Goal: Information Seeking & Learning: Learn about a topic

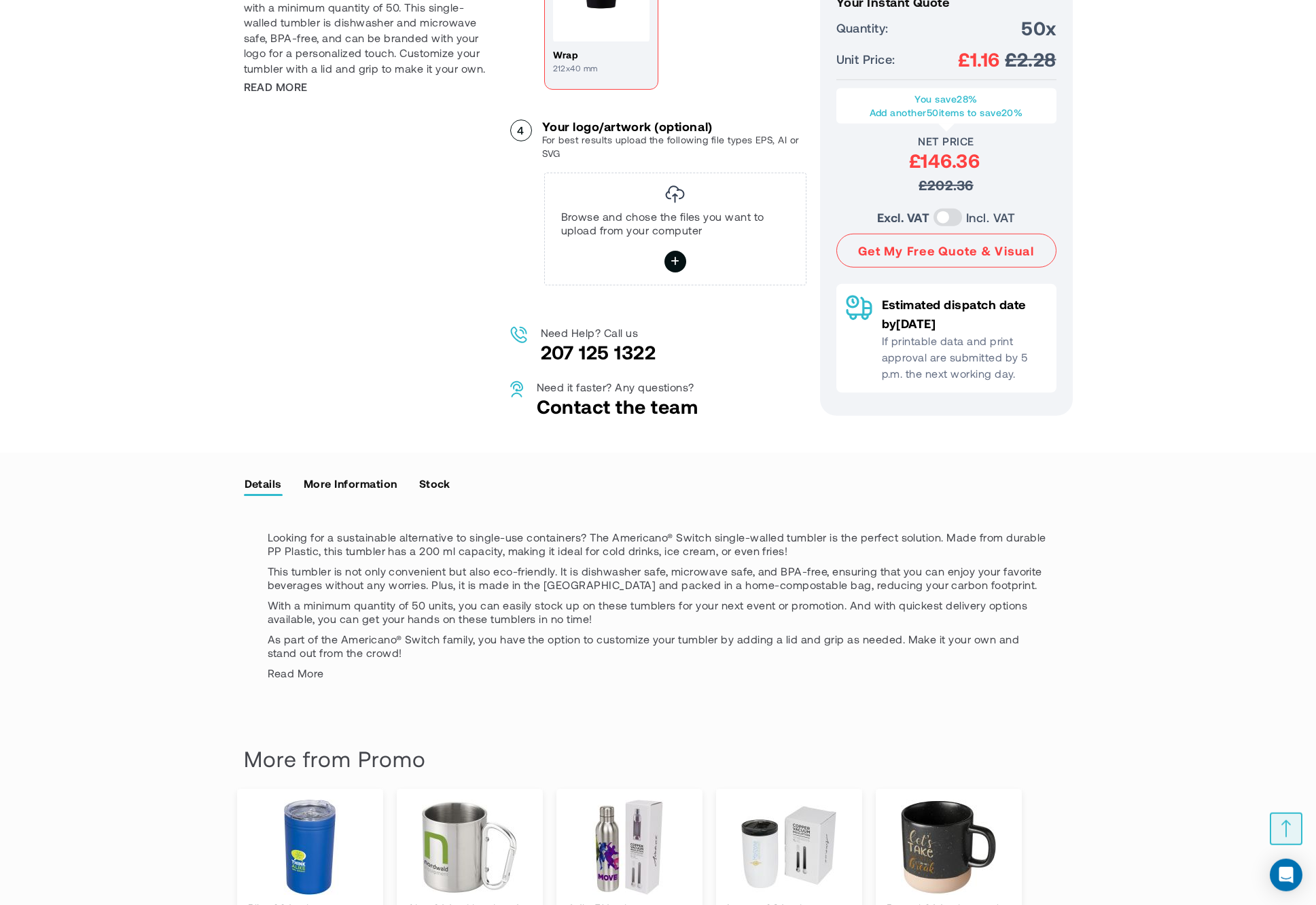
scroll to position [917, 0]
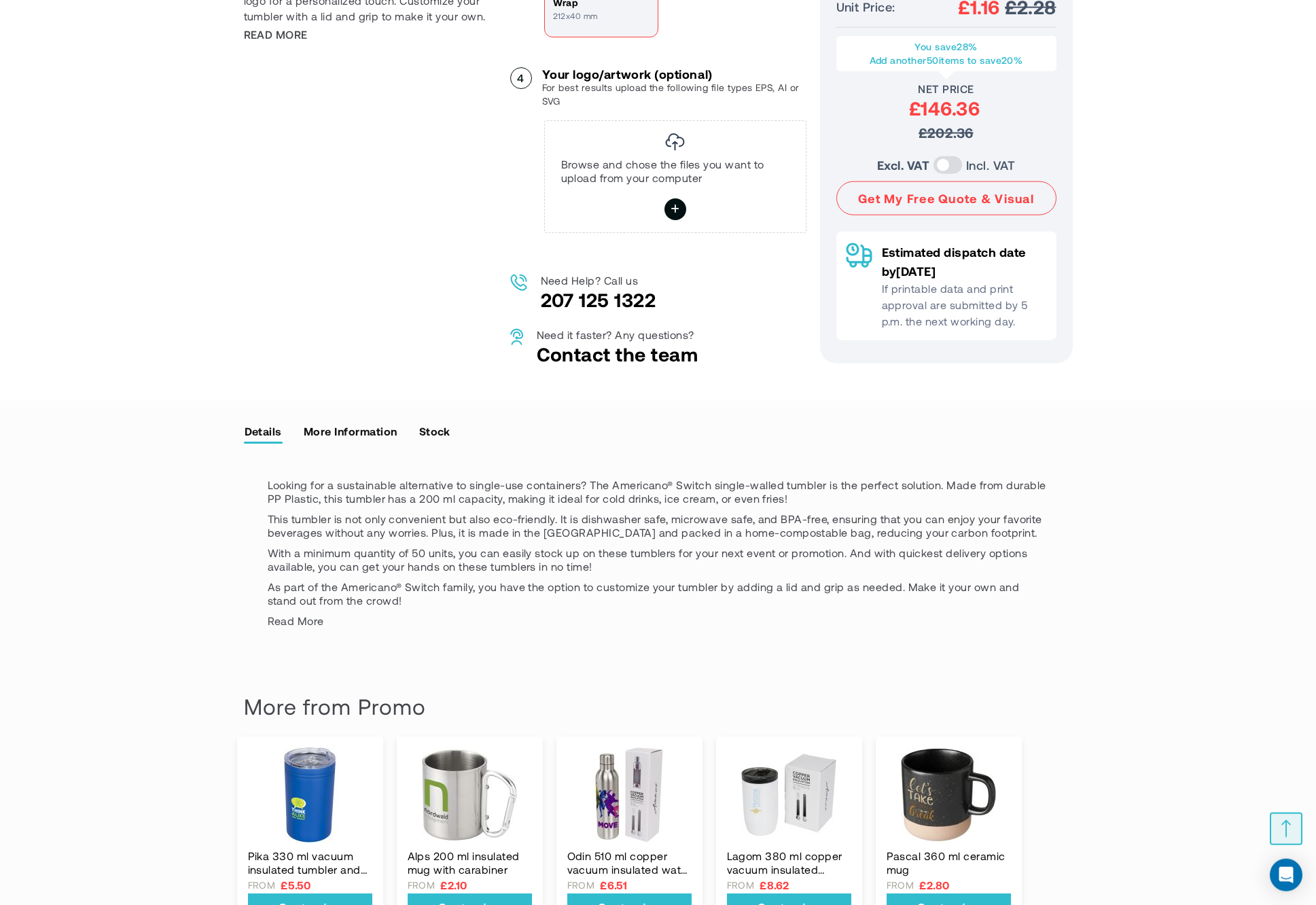
click at [342, 441] on link "More Information" at bounding box center [350, 430] width 95 height 21
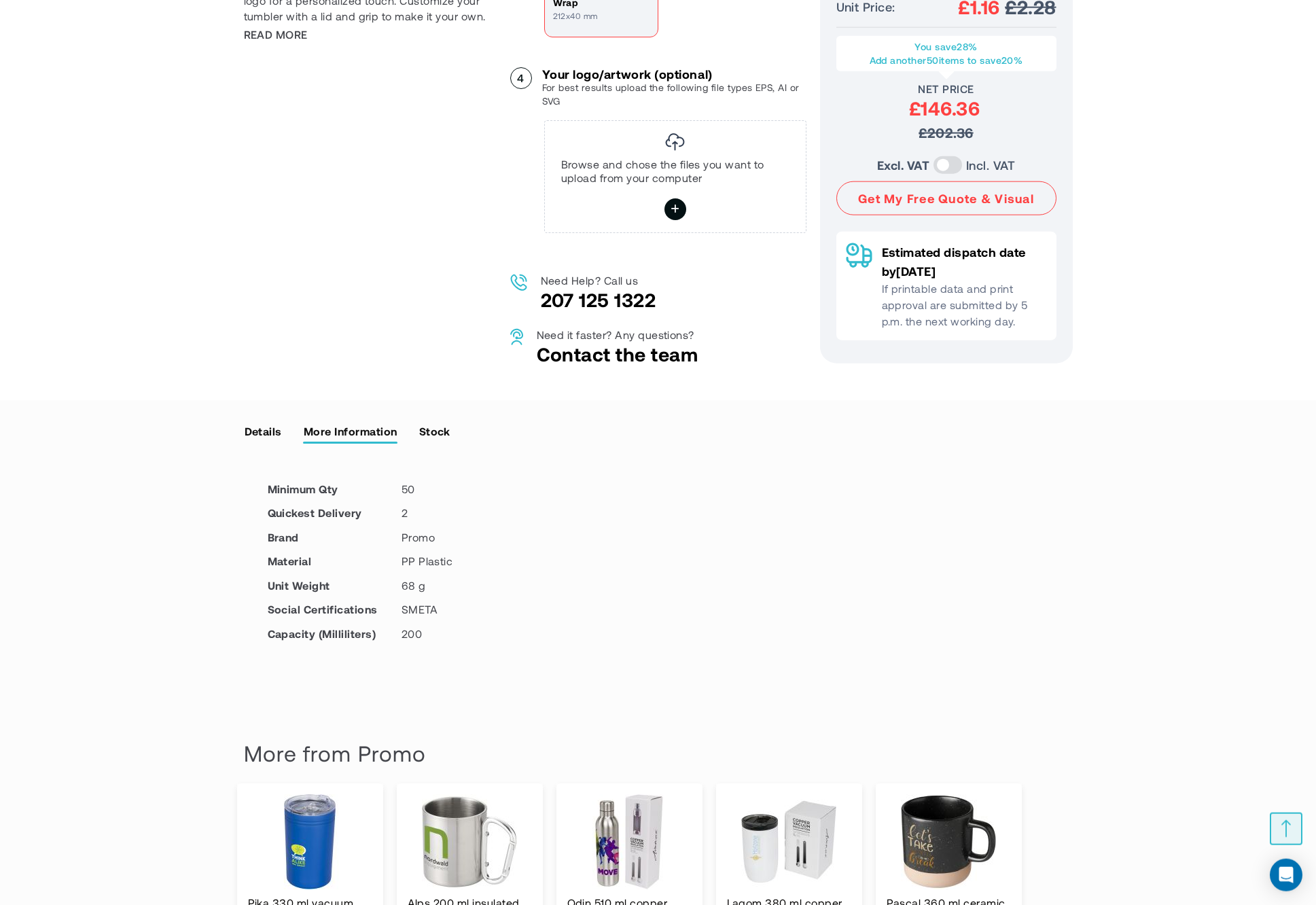
click at [435, 441] on link "Stock" at bounding box center [435, 430] width 33 height 21
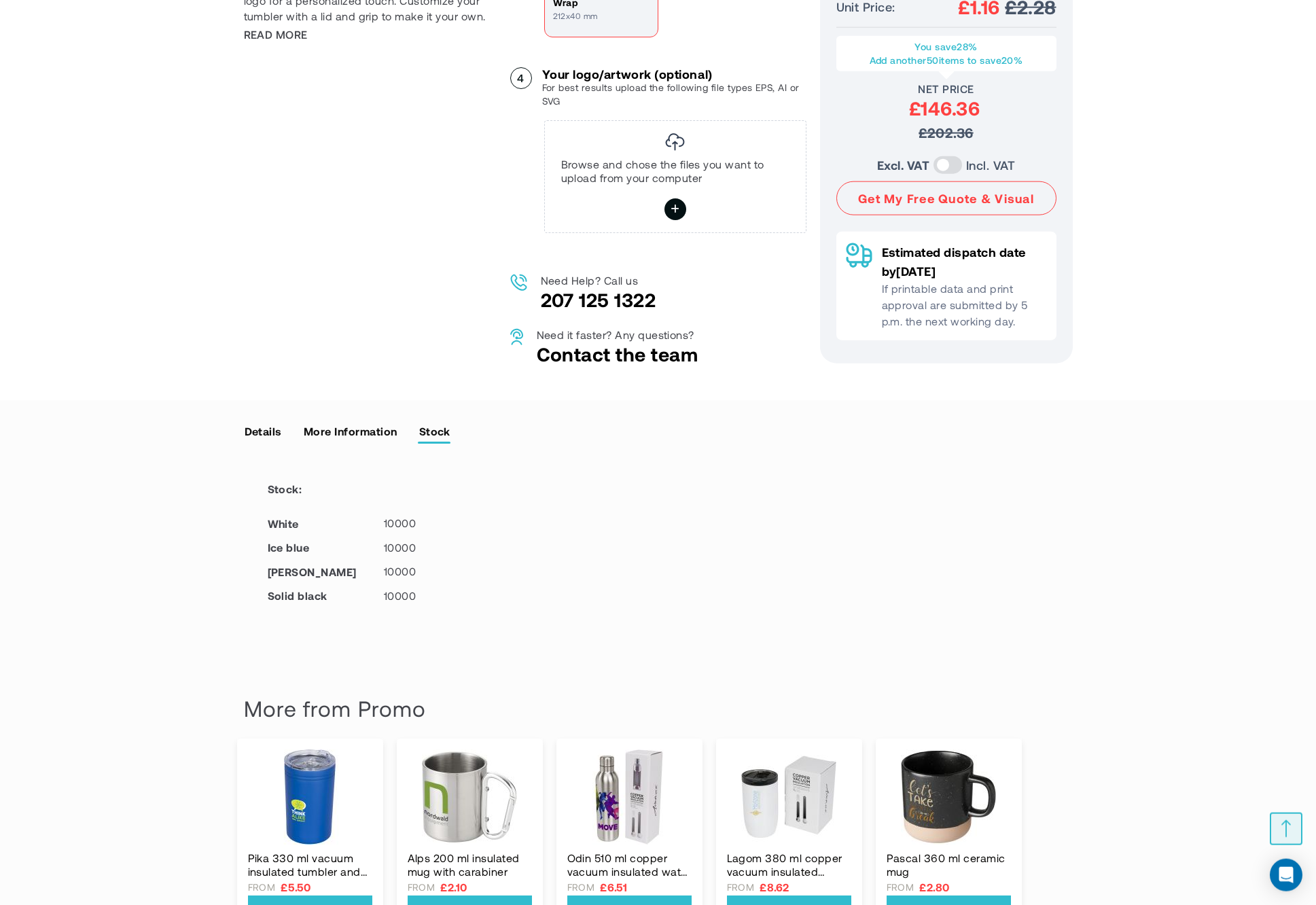
click at [345, 437] on link "More Information" at bounding box center [350, 430] width 95 height 21
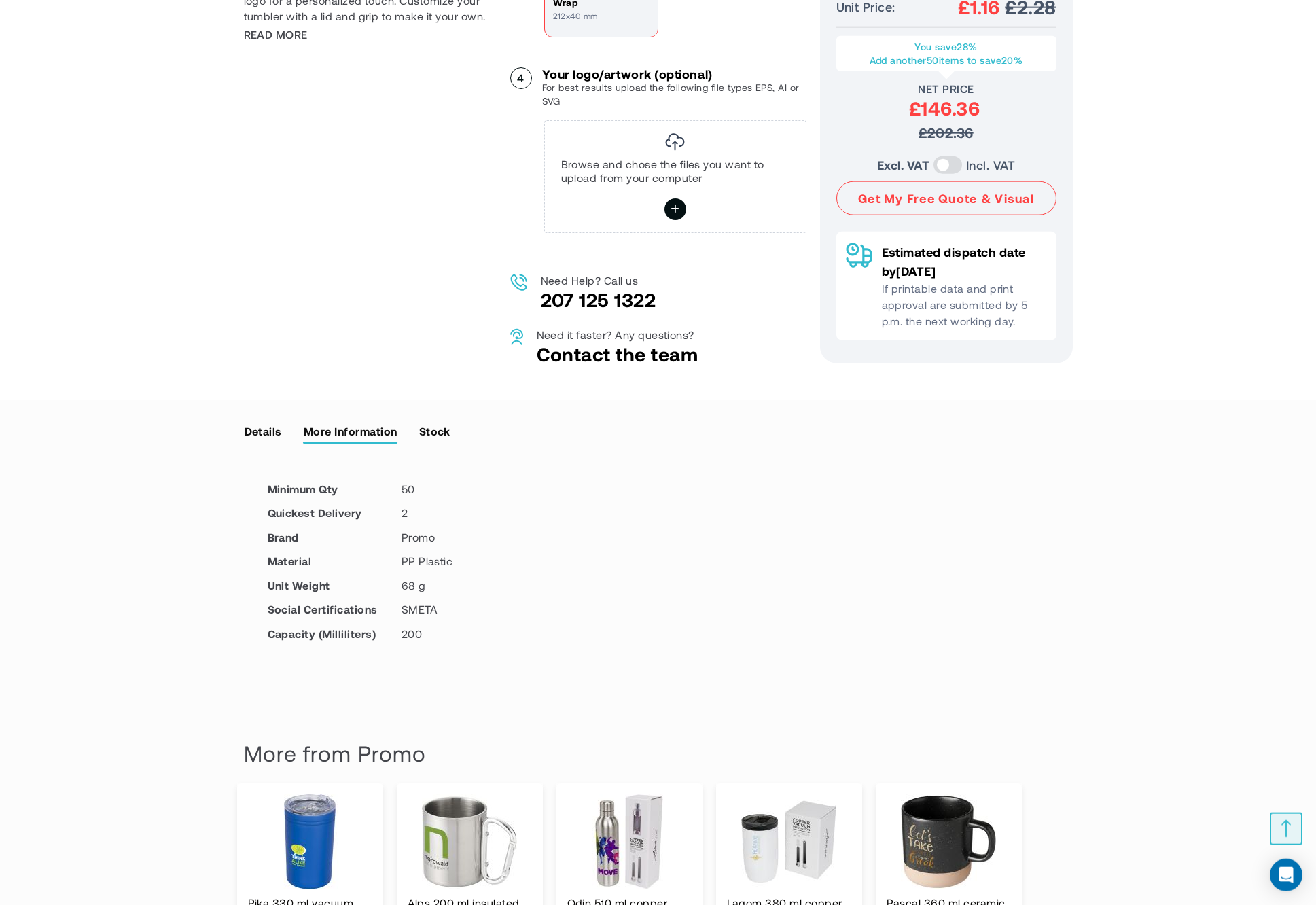
click at [252, 441] on link "Details" at bounding box center [263, 430] width 39 height 21
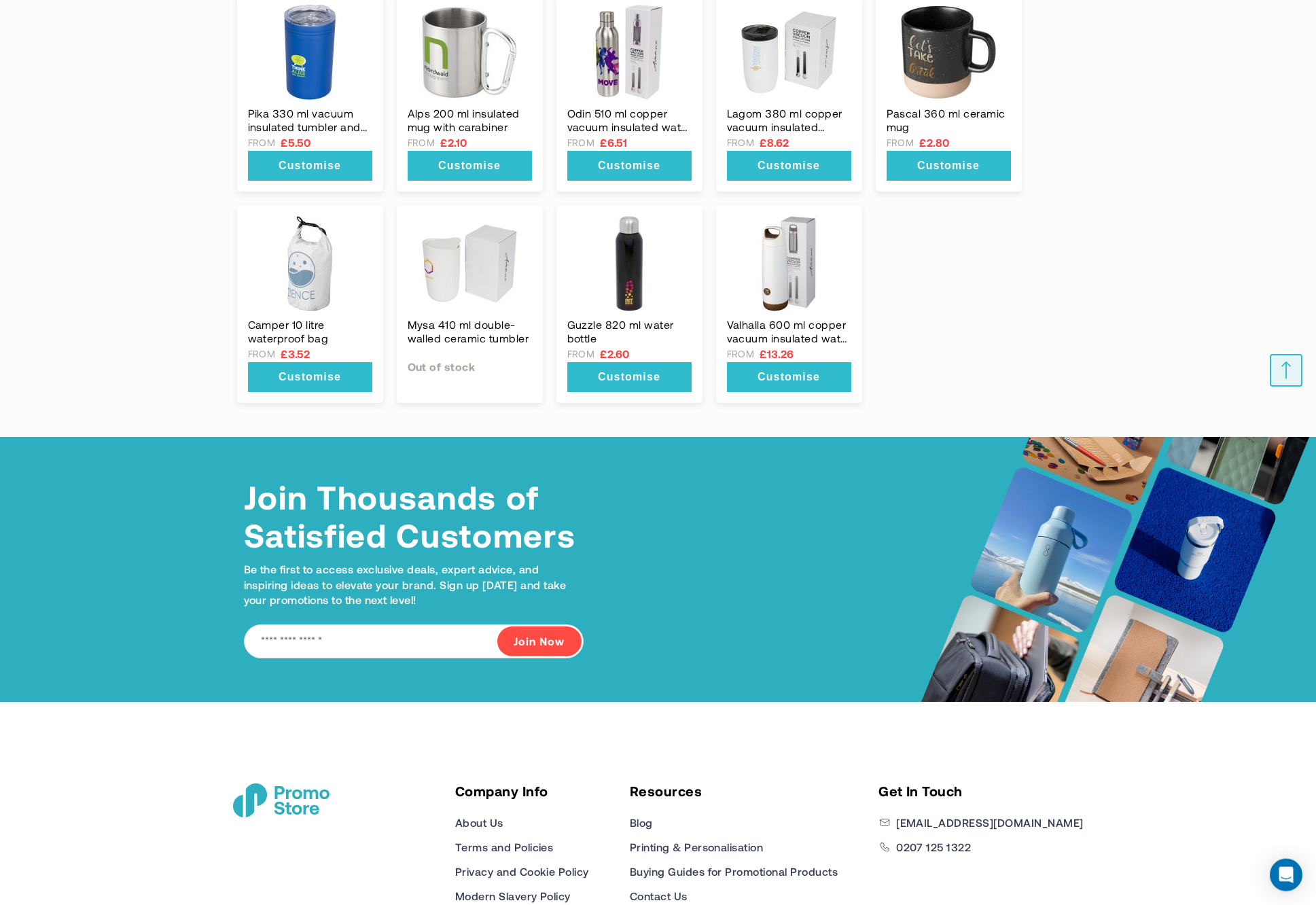
scroll to position [1711, 0]
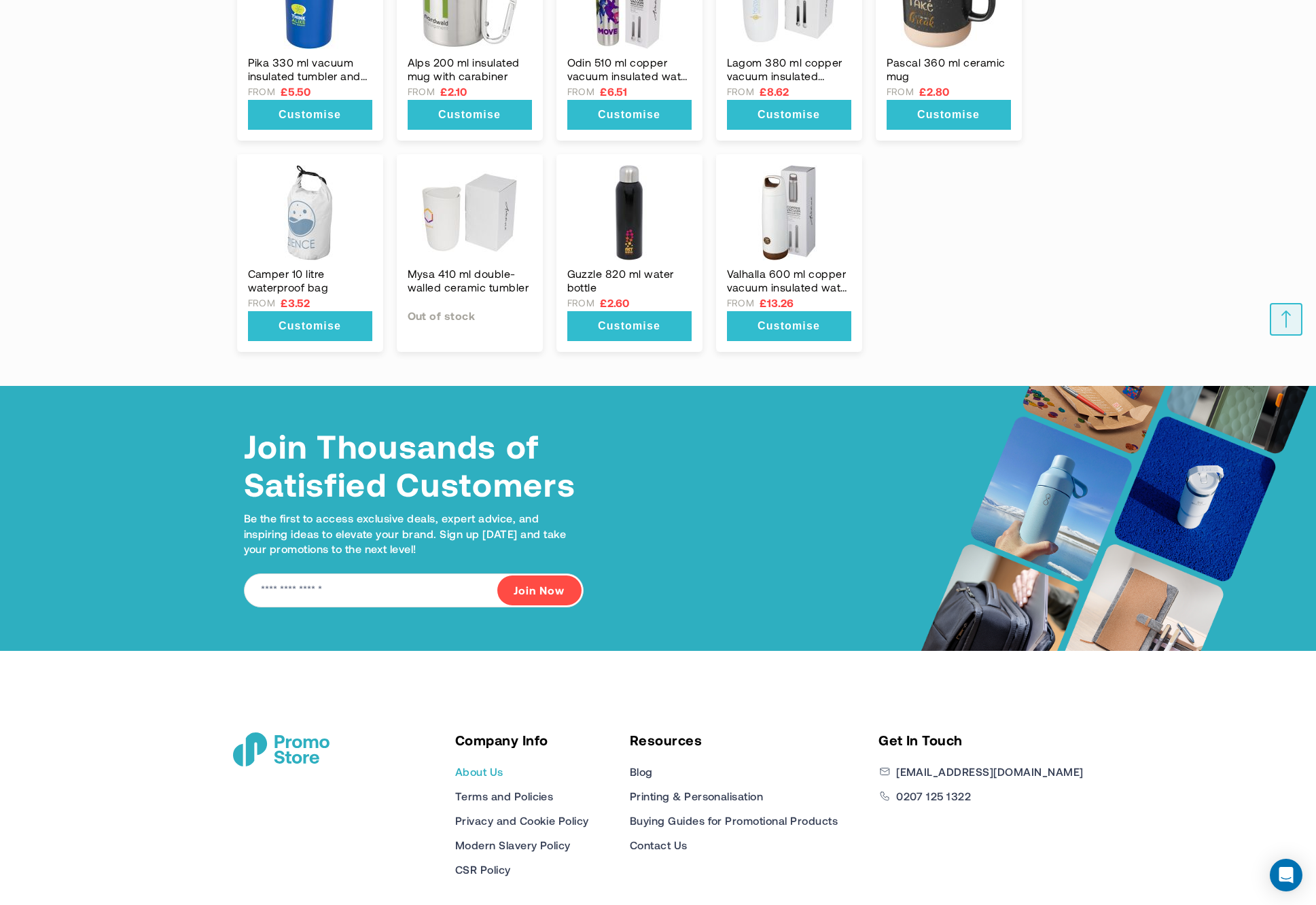
click at [504, 764] on link "About Us" at bounding box center [479, 771] width 48 height 16
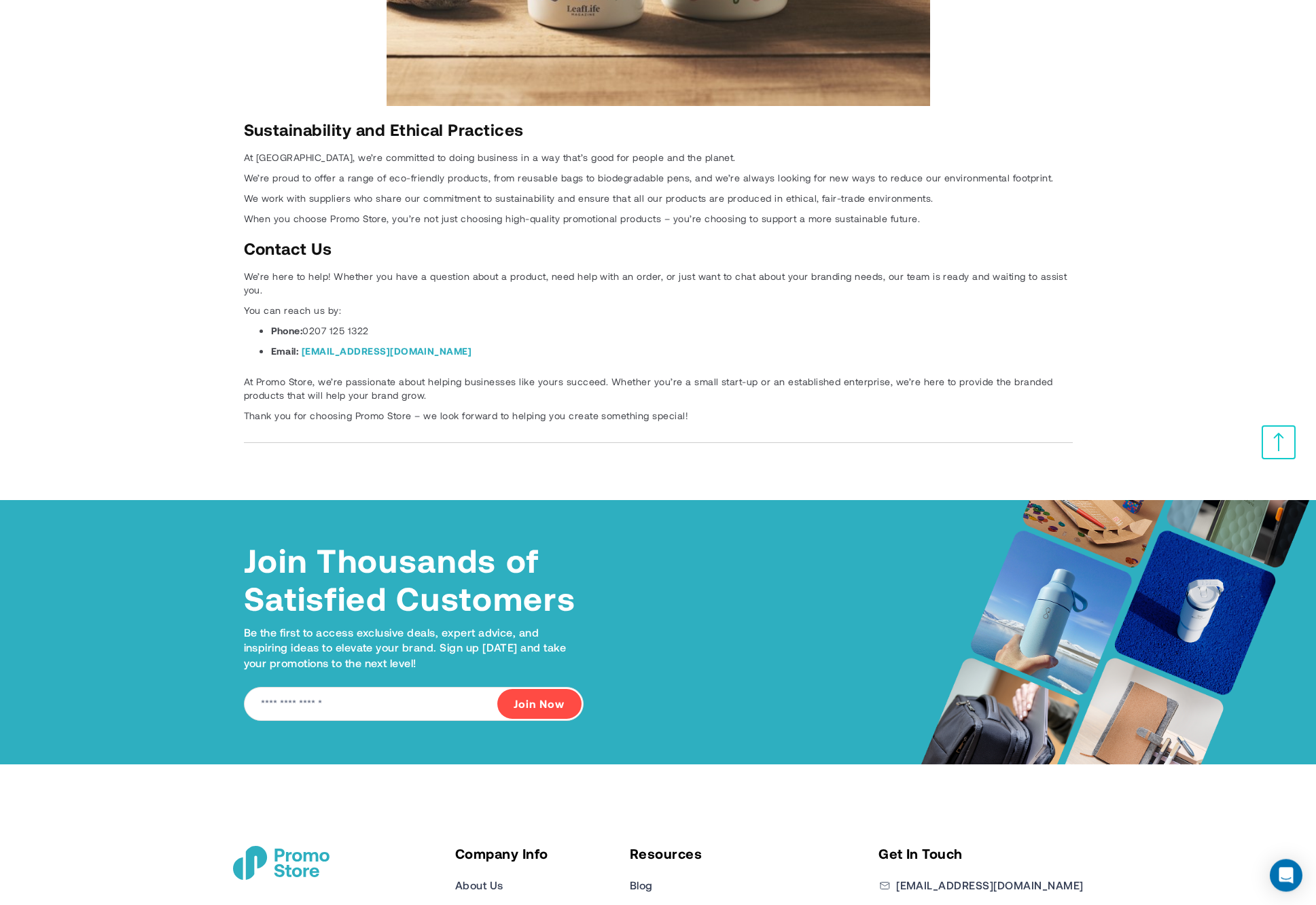
scroll to position [3361, 0]
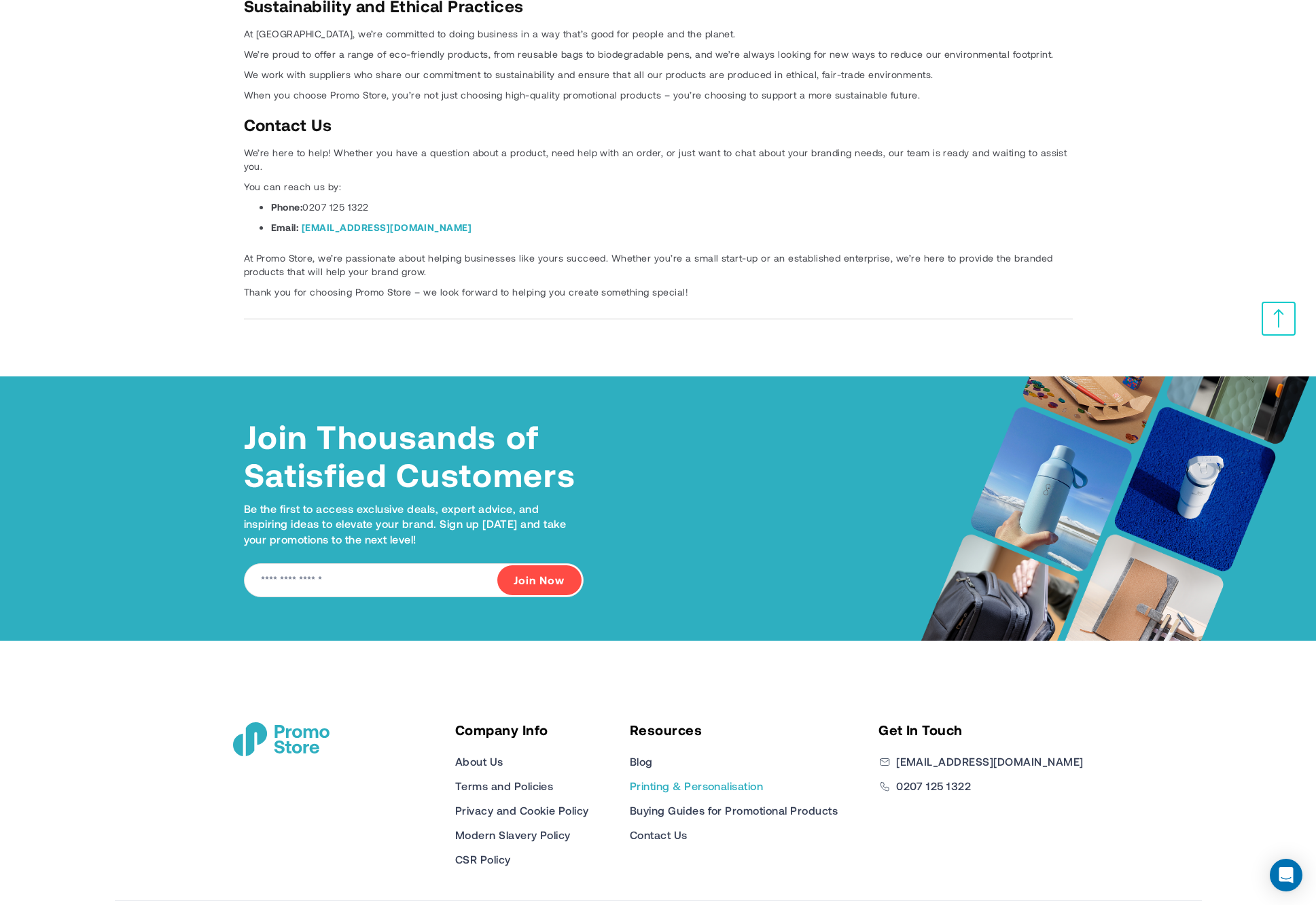
click at [763, 778] on link "Printing & Personalisation" at bounding box center [696, 786] width 133 height 16
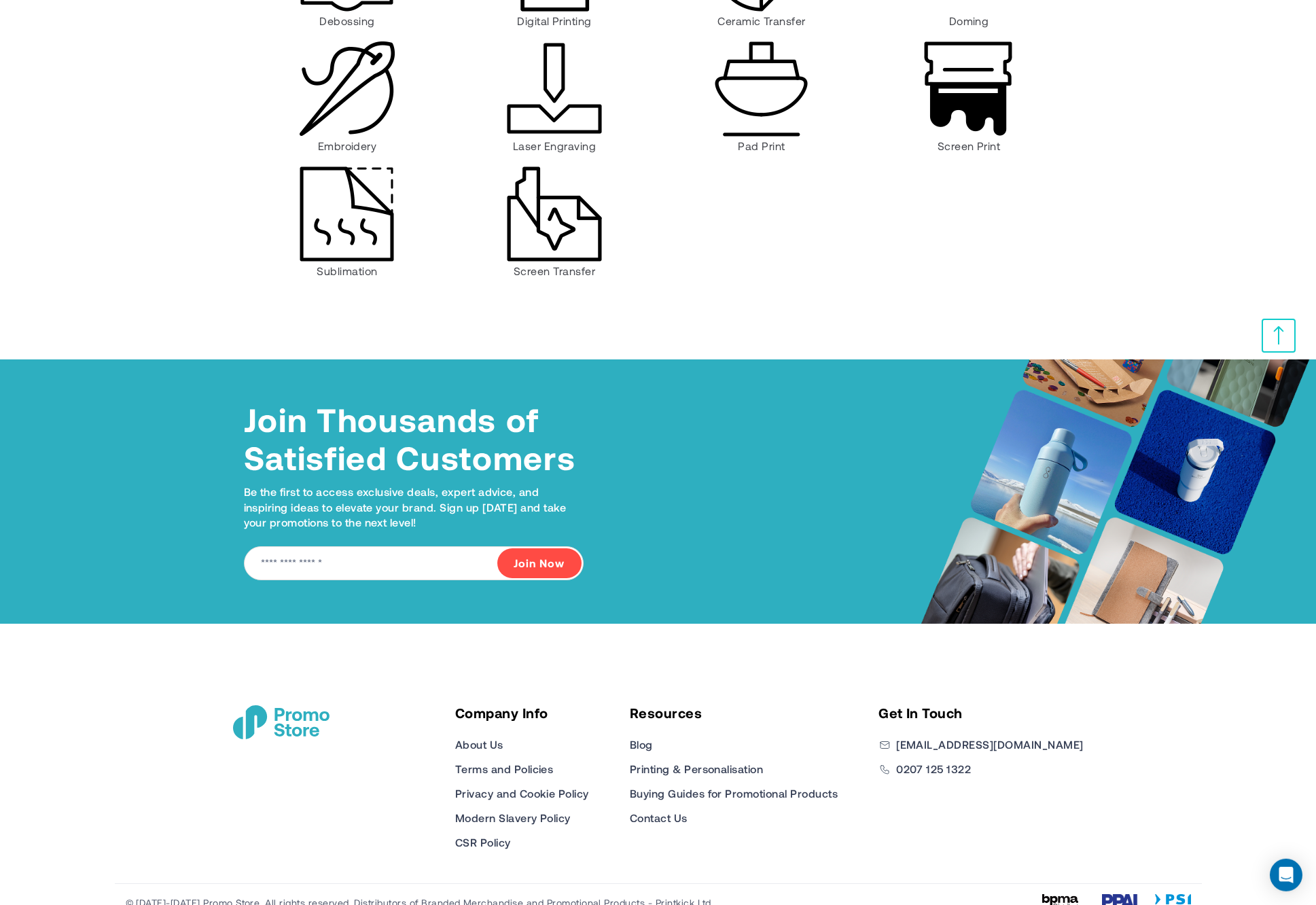
scroll to position [793, 0]
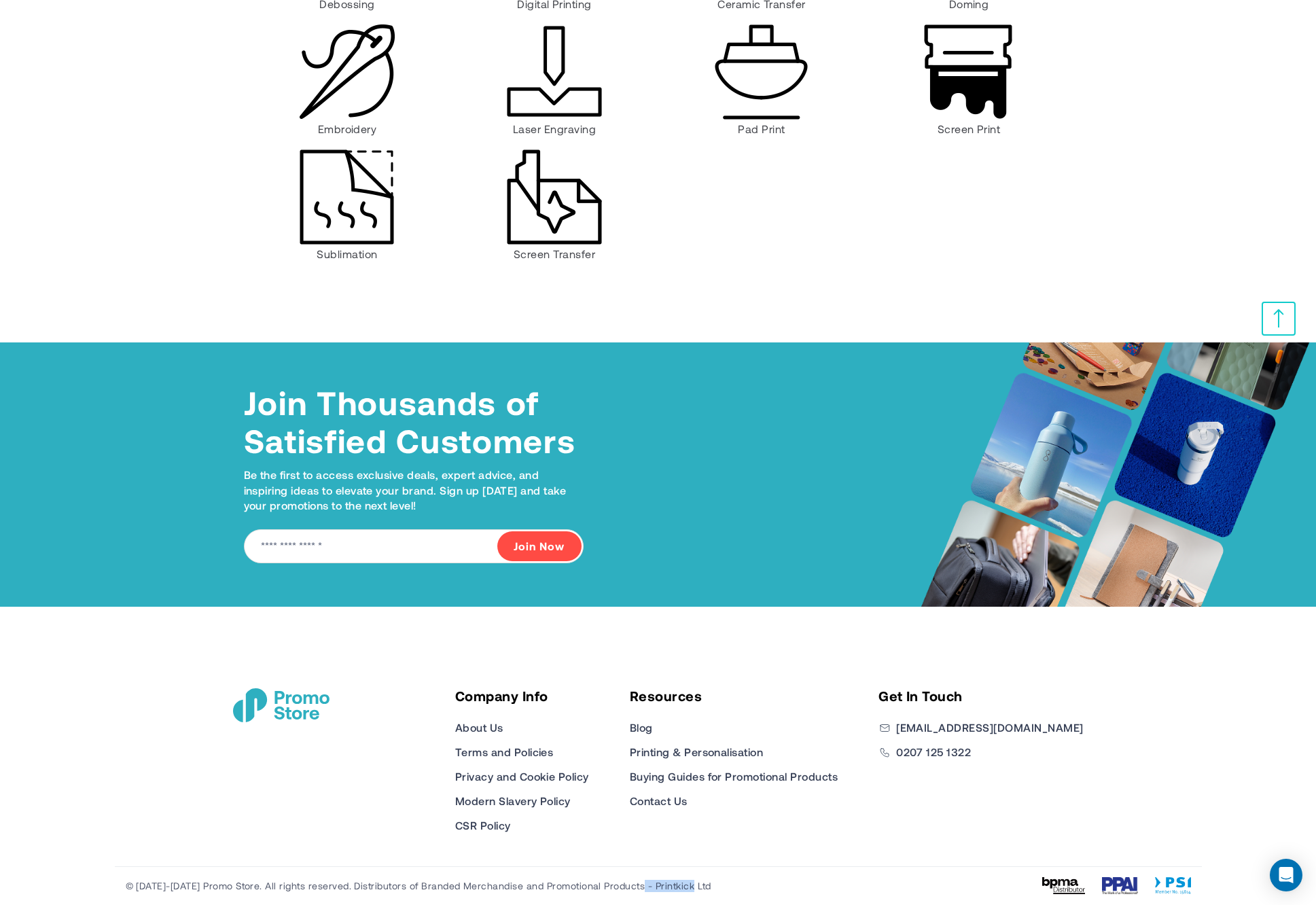
drag, startPoint x: 696, startPoint y: 890, endPoint x: 563, endPoint y: 850, distance: 138.9
click at [637, 886] on div "© [DATE]-[DATE] Promo Store. All rights reserved. Distributors of Branded Merch…" at bounding box center [658, 885] width 1087 height 39
copy span "Printkick Ltd"
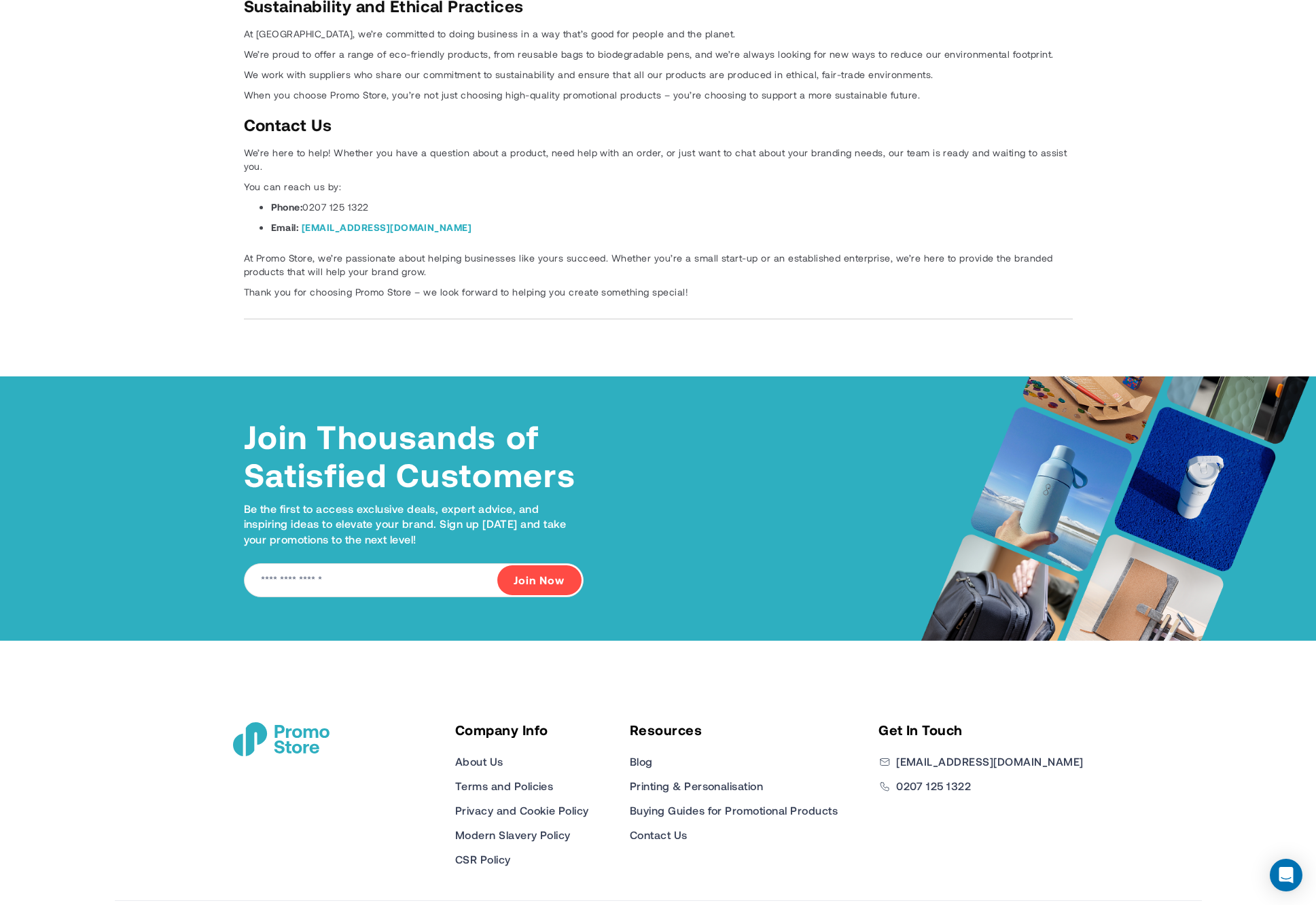
scroll to position [3361, 0]
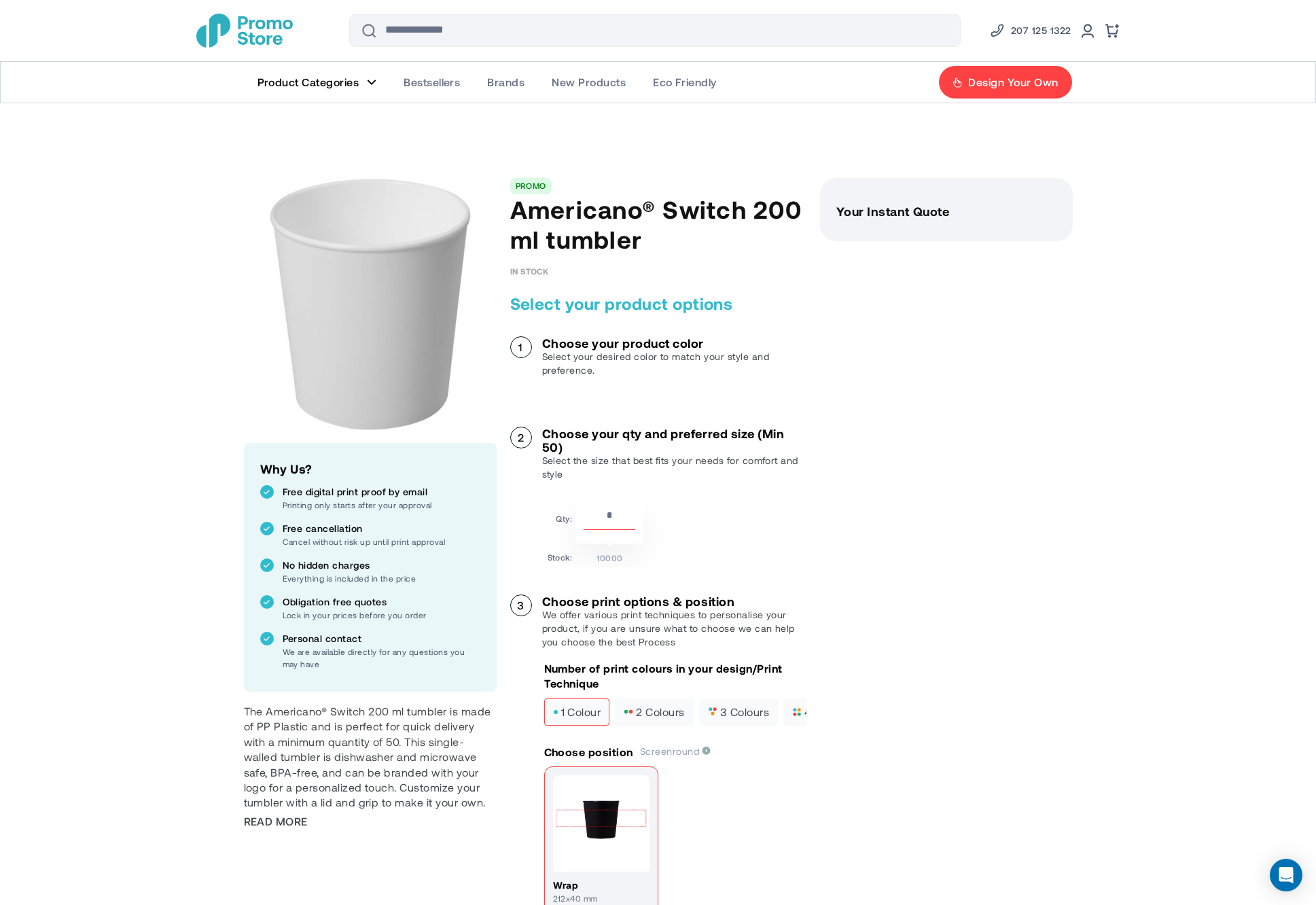
scroll to position [1520, 0]
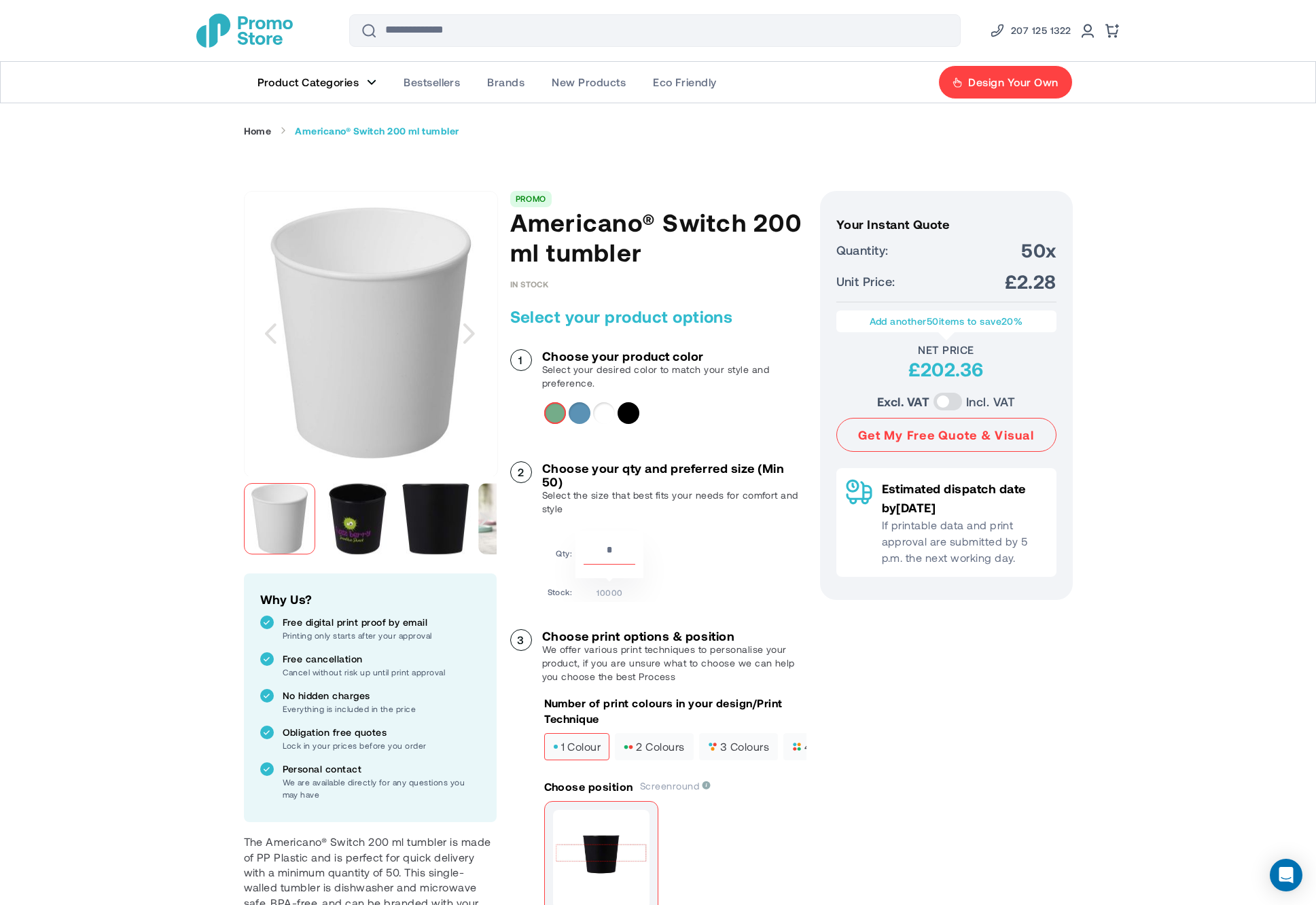
click at [334, 83] on span "Product Categories" at bounding box center [308, 83] width 102 height 14
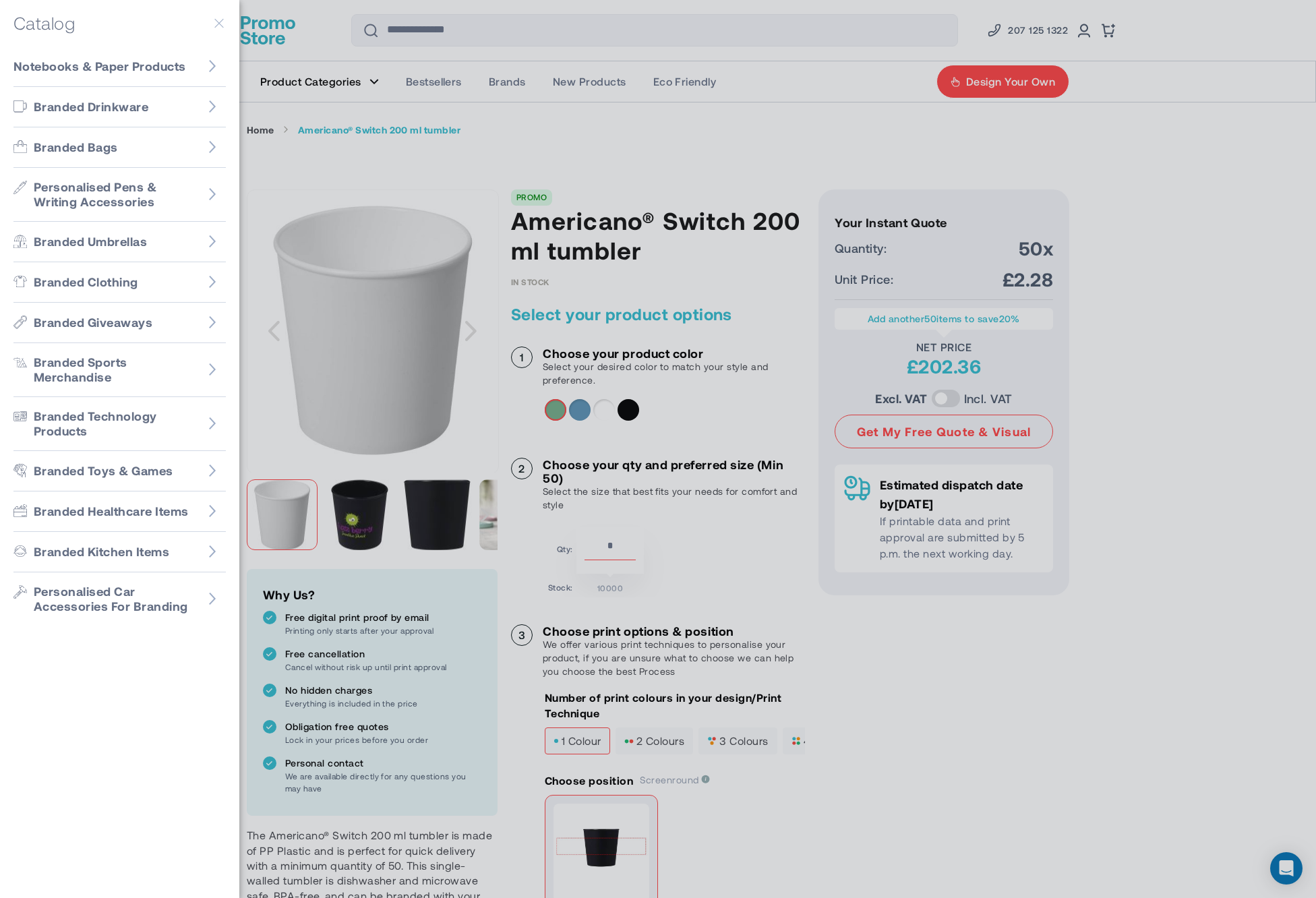
click at [331, 82] on div at bounding box center [658, 449] width 1316 height 898
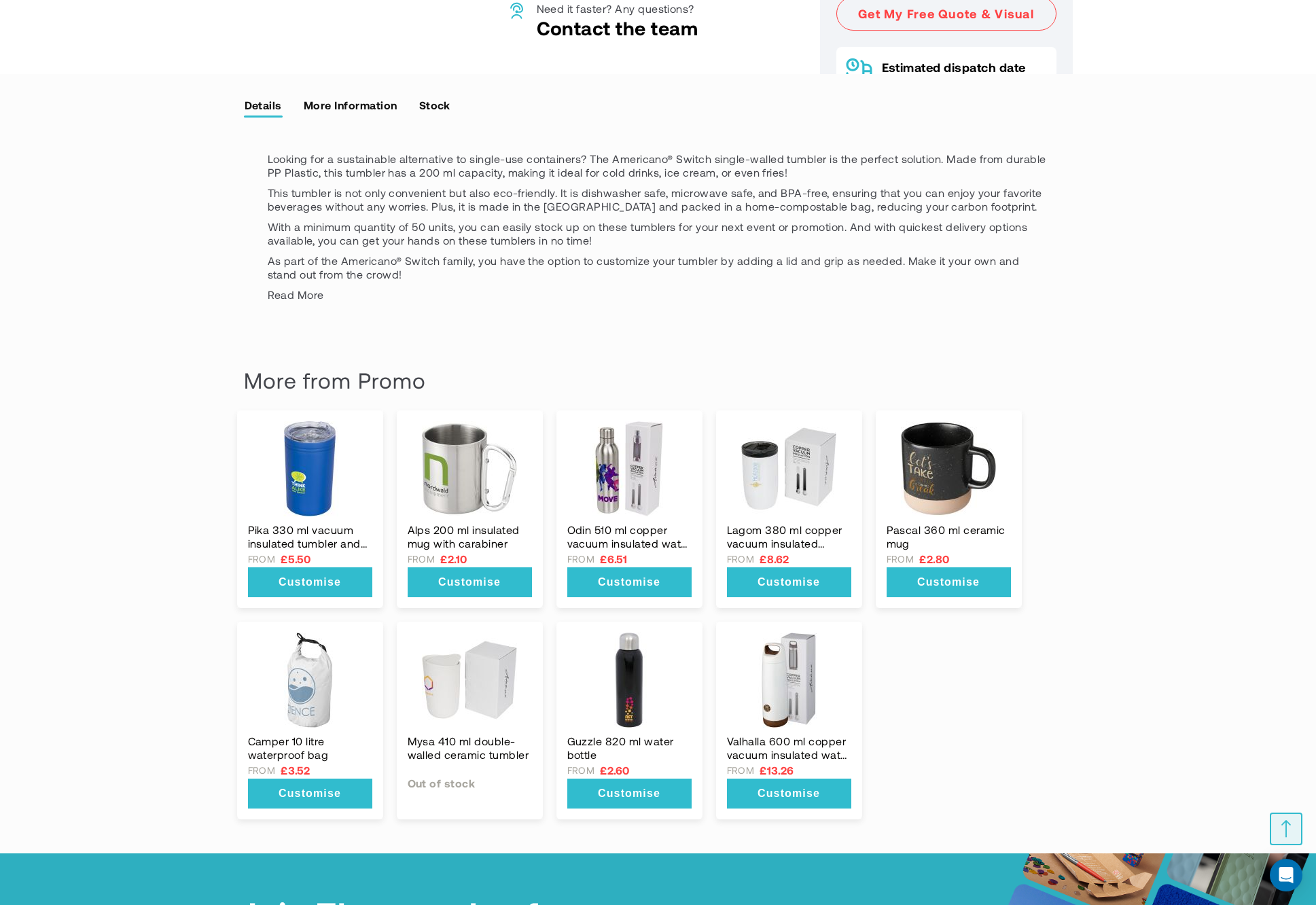
scroll to position [1711, 0]
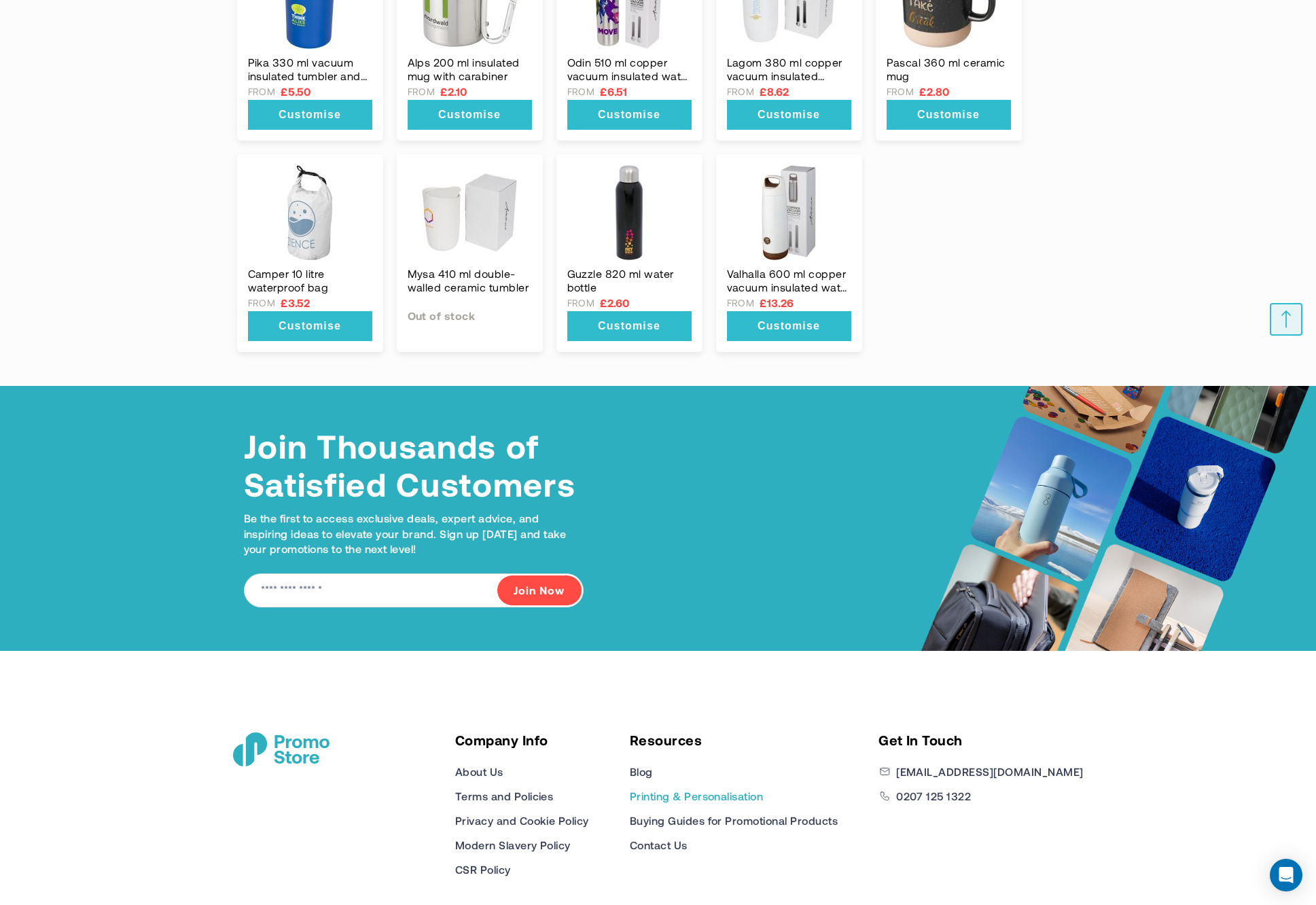
click at [763, 788] on link "Printing & Personalisation" at bounding box center [696, 796] width 133 height 16
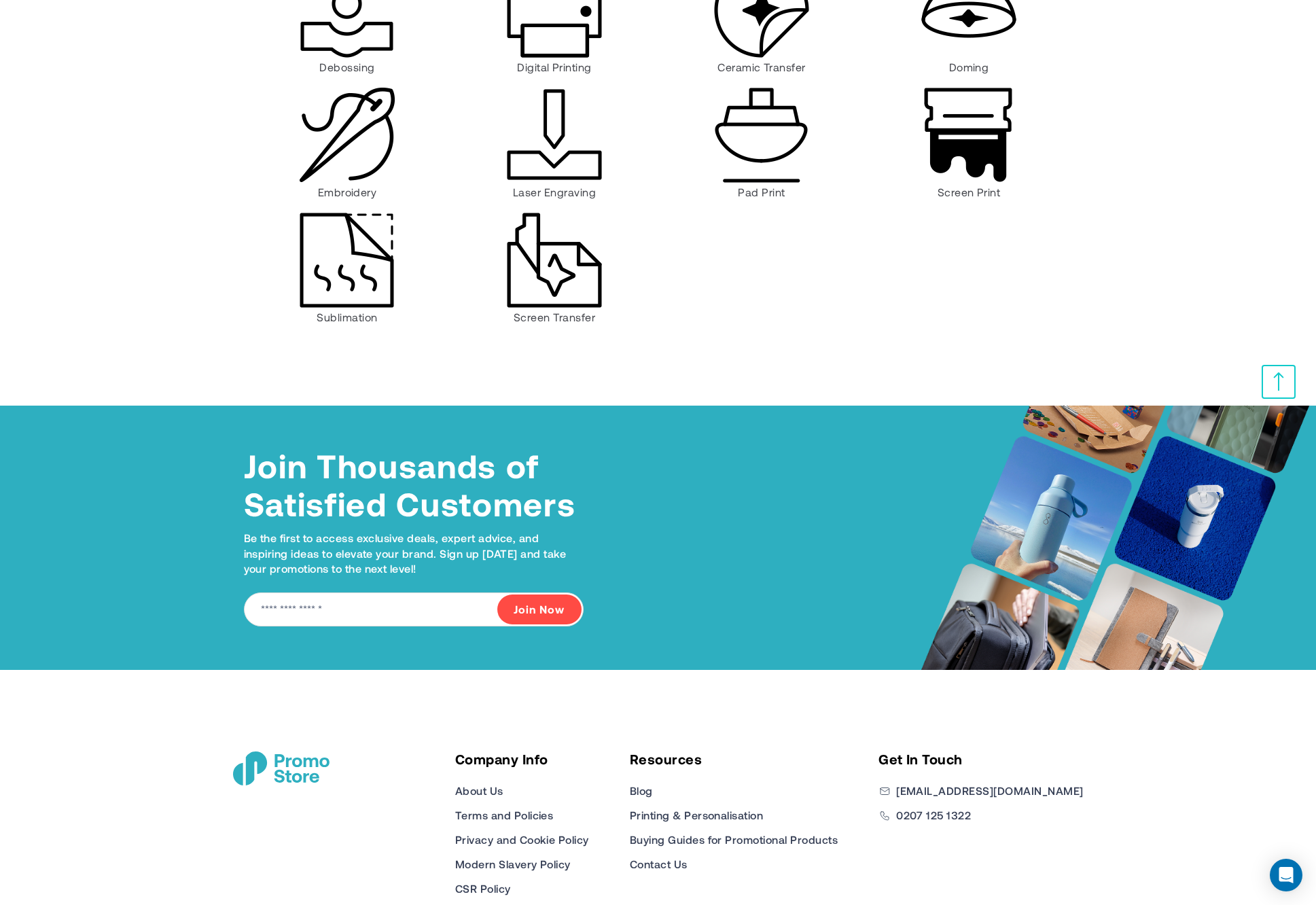
scroll to position [793, 0]
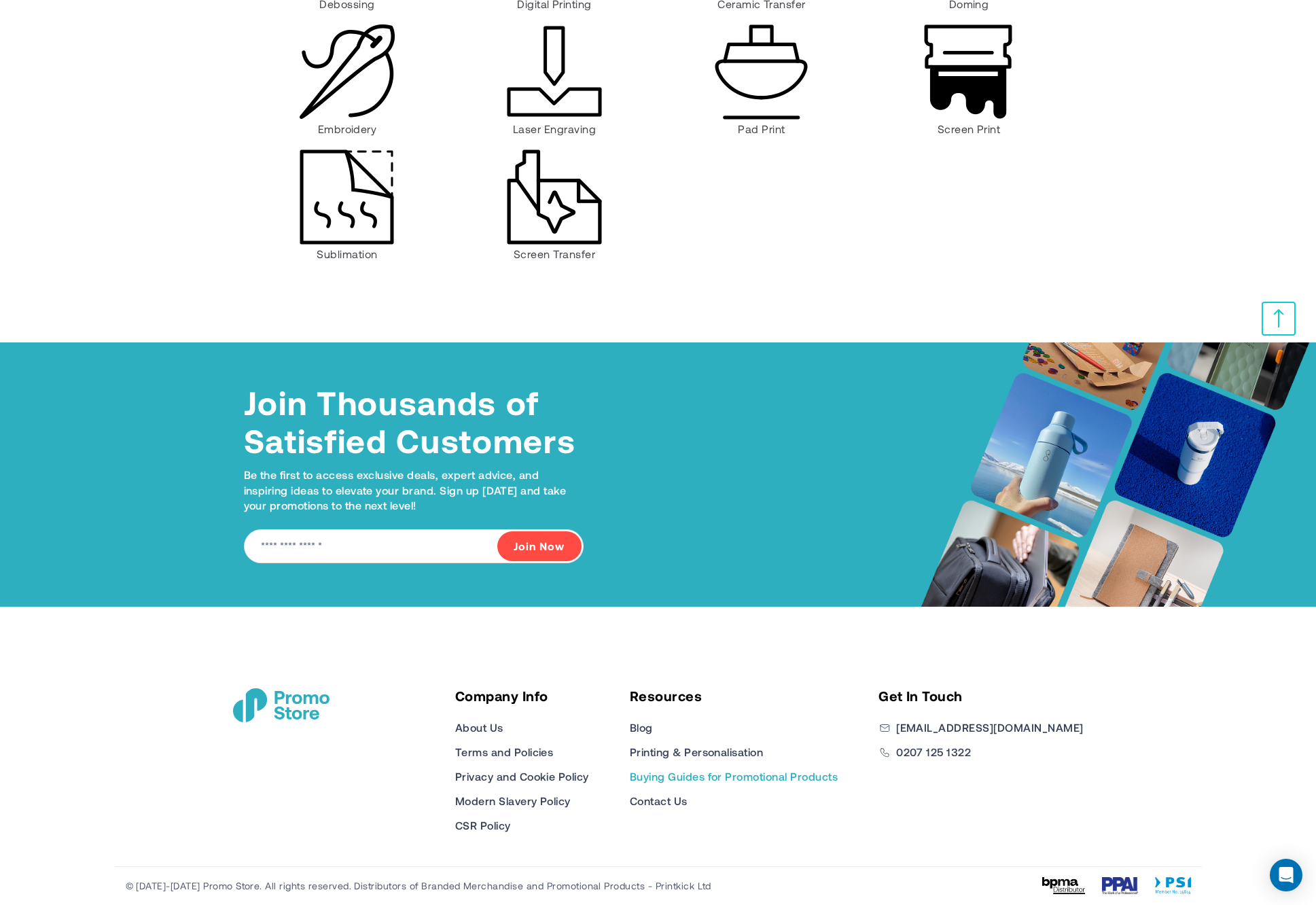
click at [715, 781] on link "Buying Guides for Promotional Products" at bounding box center [734, 776] width 208 height 16
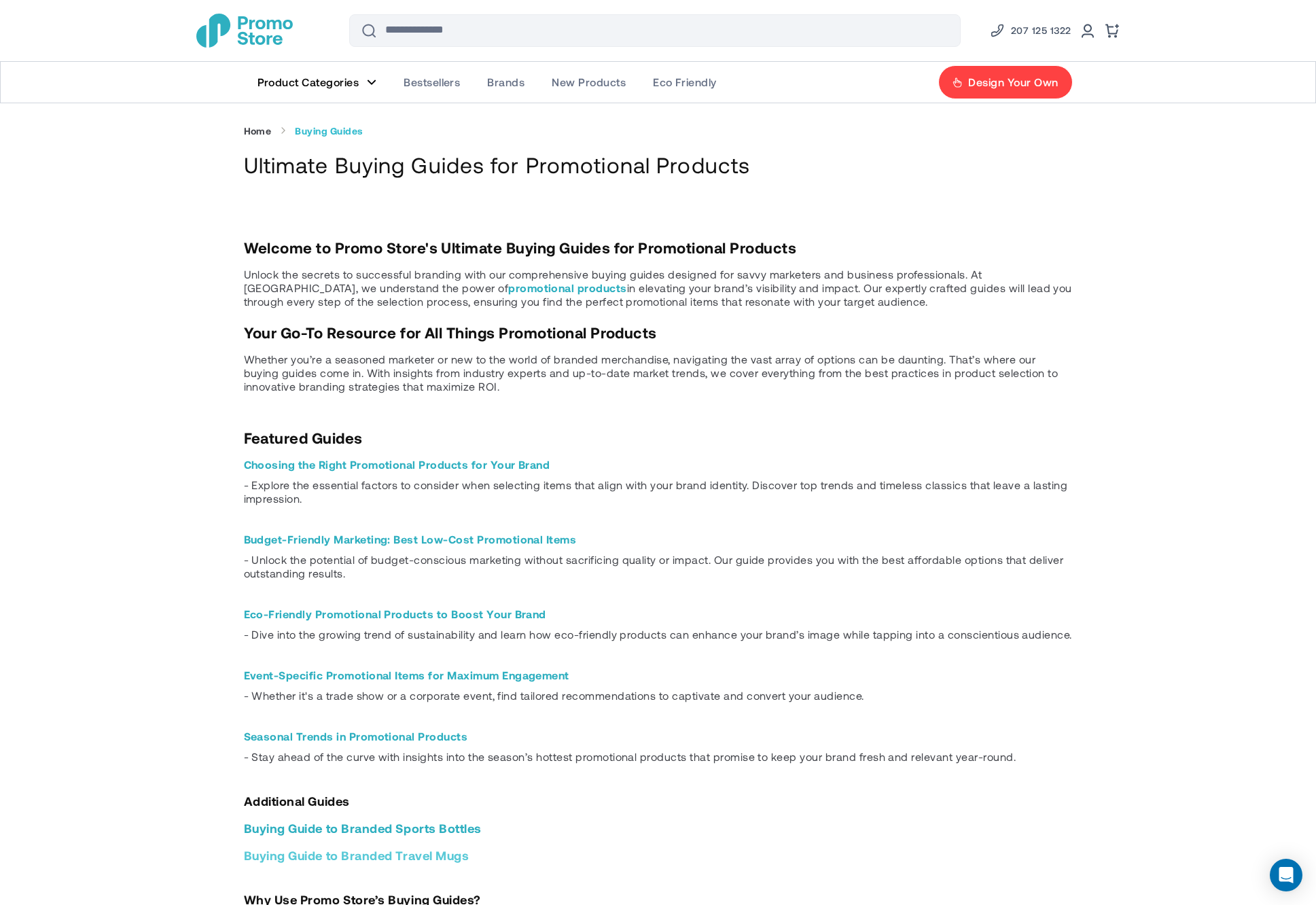
click at [397, 857] on link "Buying Guide to Branded Travel Mugs" at bounding box center [356, 855] width 225 height 15
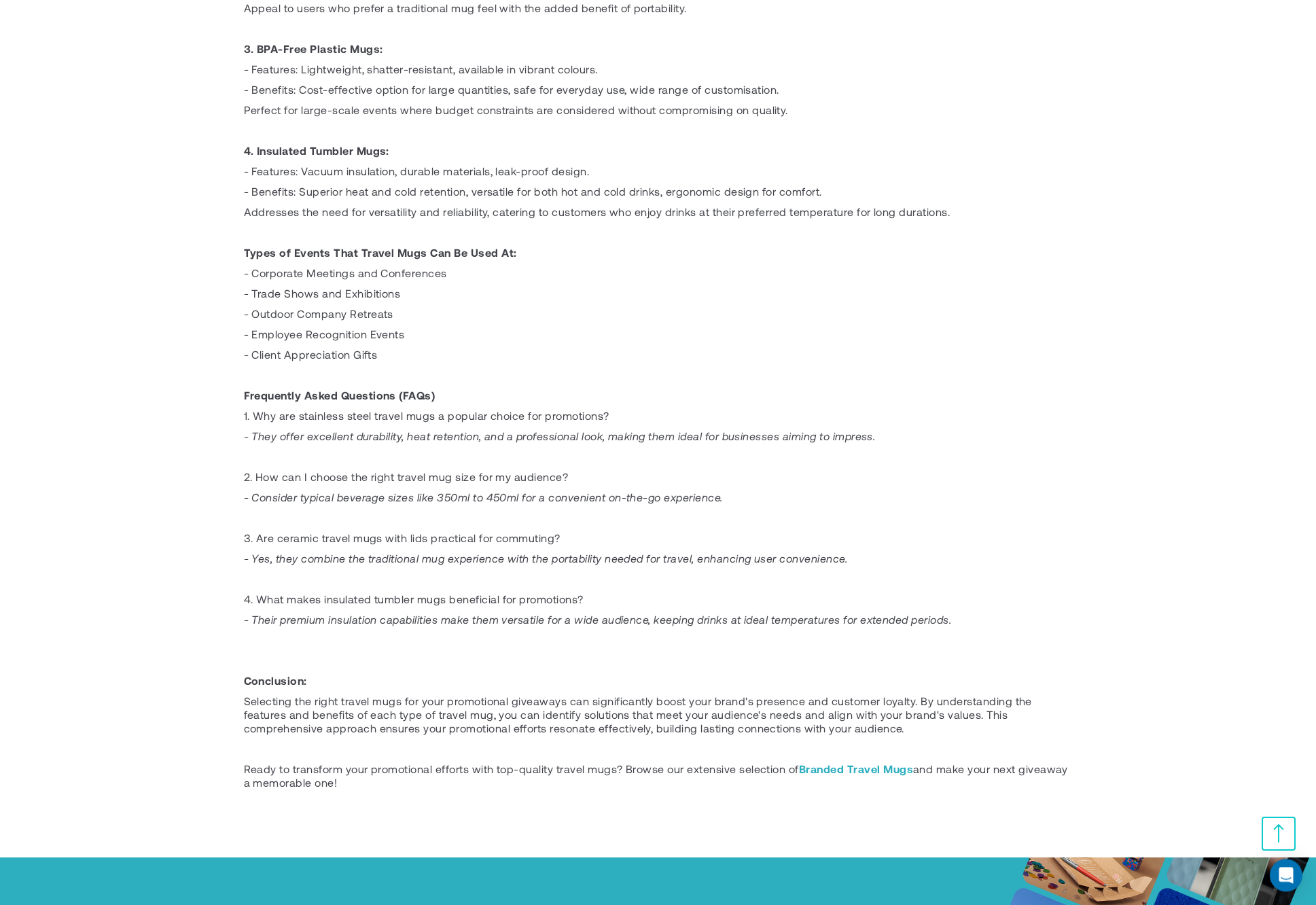
scroll to position [844, 0]
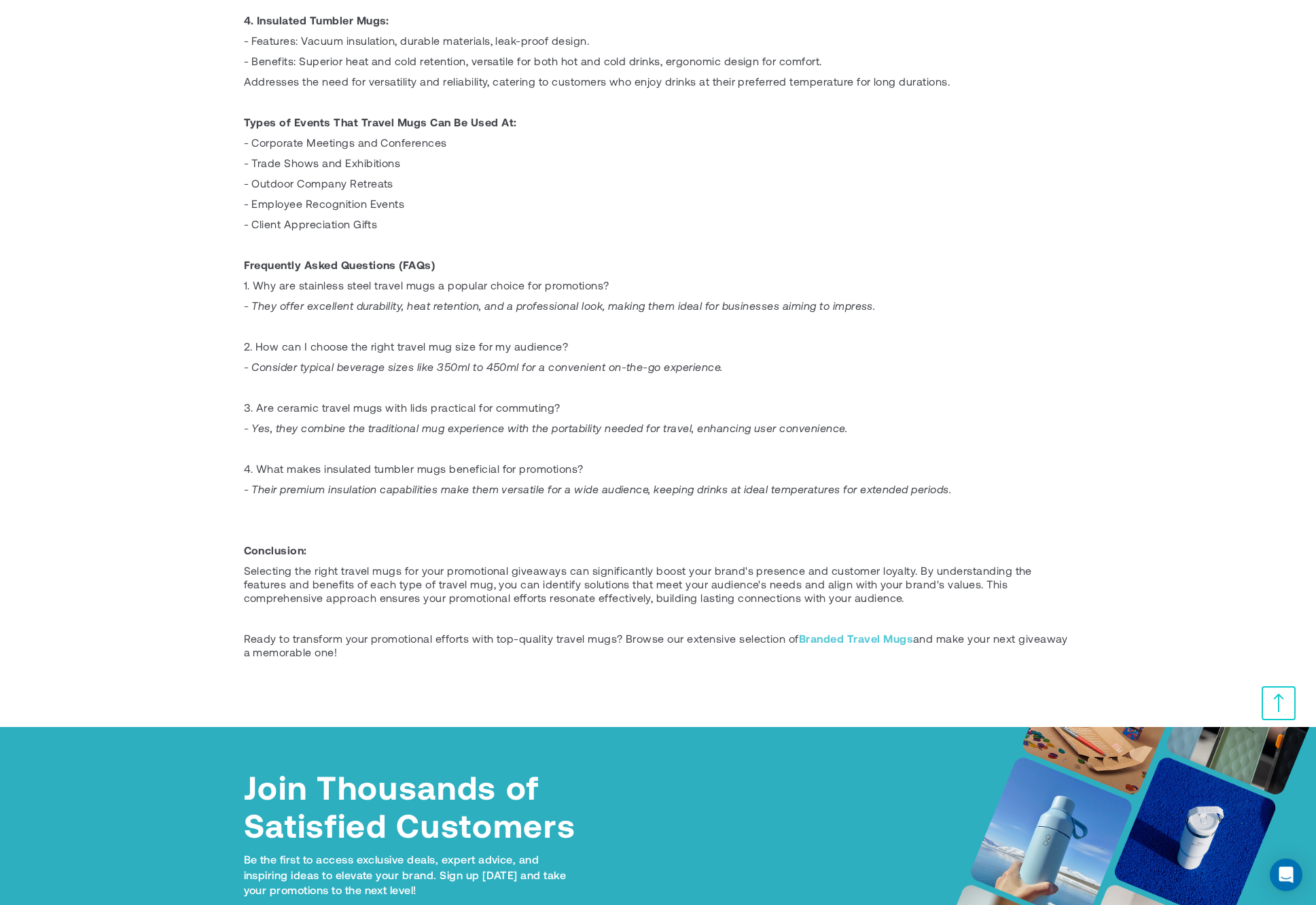
click at [837, 637] on link "Branded Travel Mugs" at bounding box center [855, 638] width 114 height 13
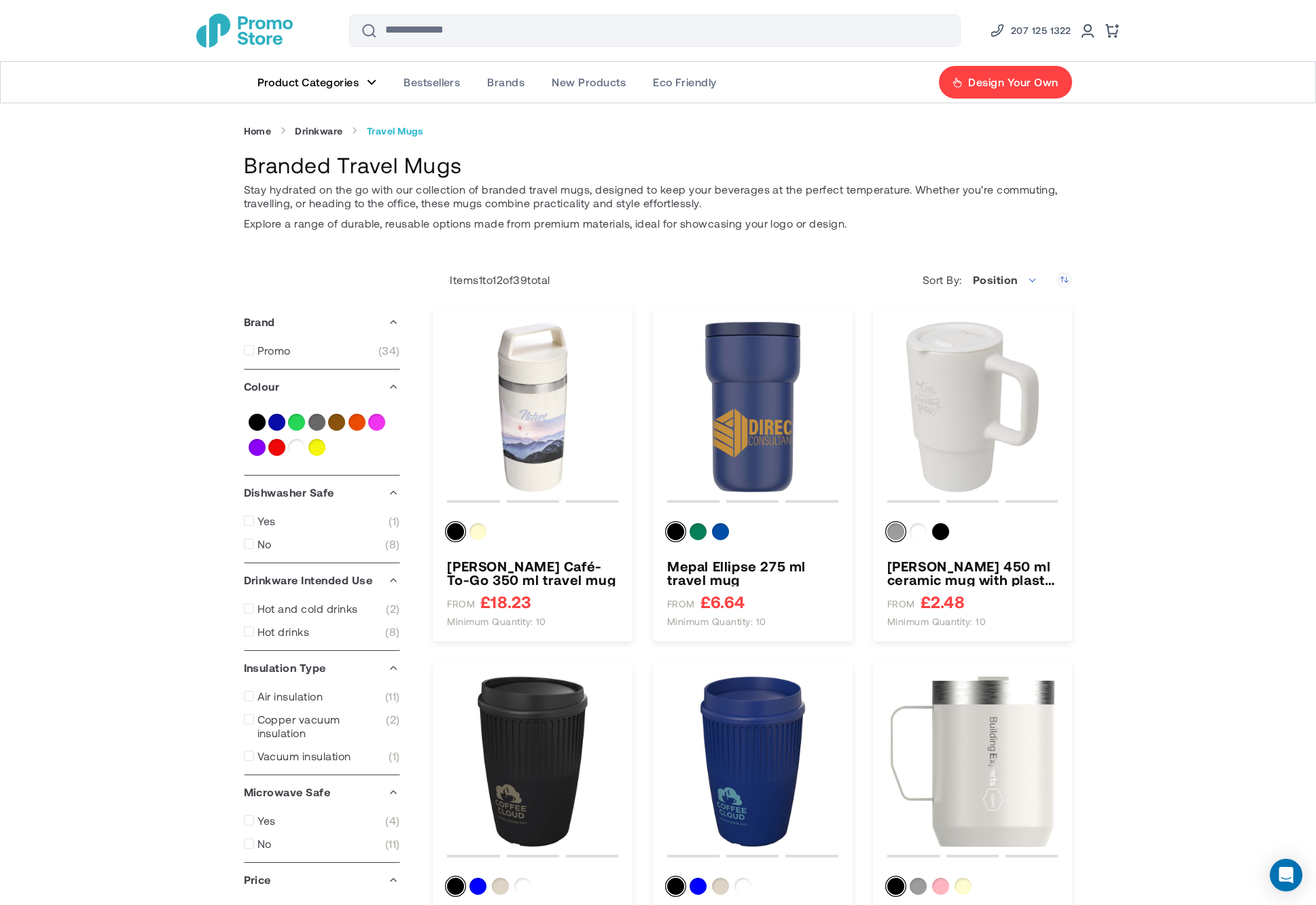
type input "****"
type input "*****"
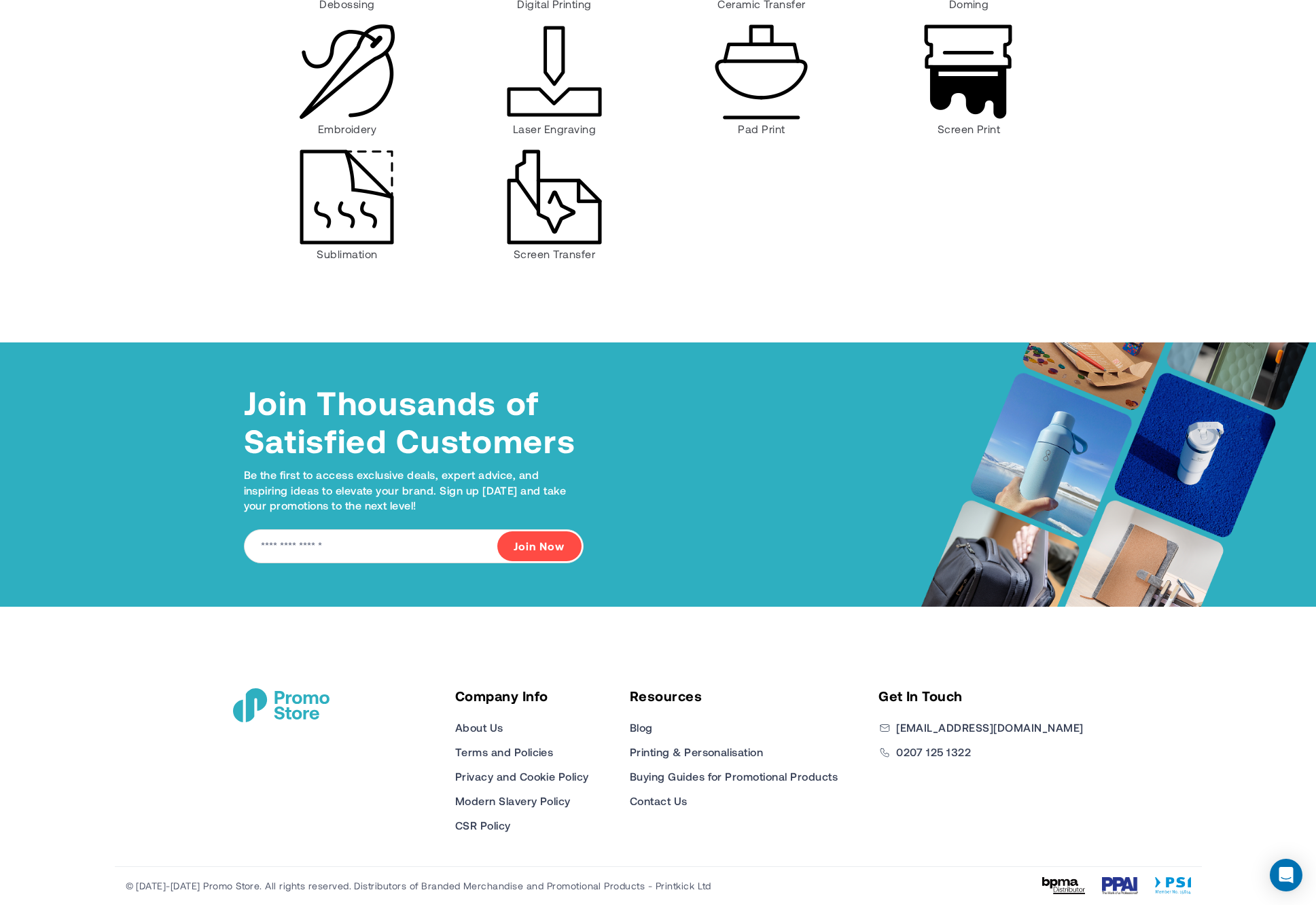
scroll to position [793, 0]
